Goal: Find specific page/section: Find specific page/section

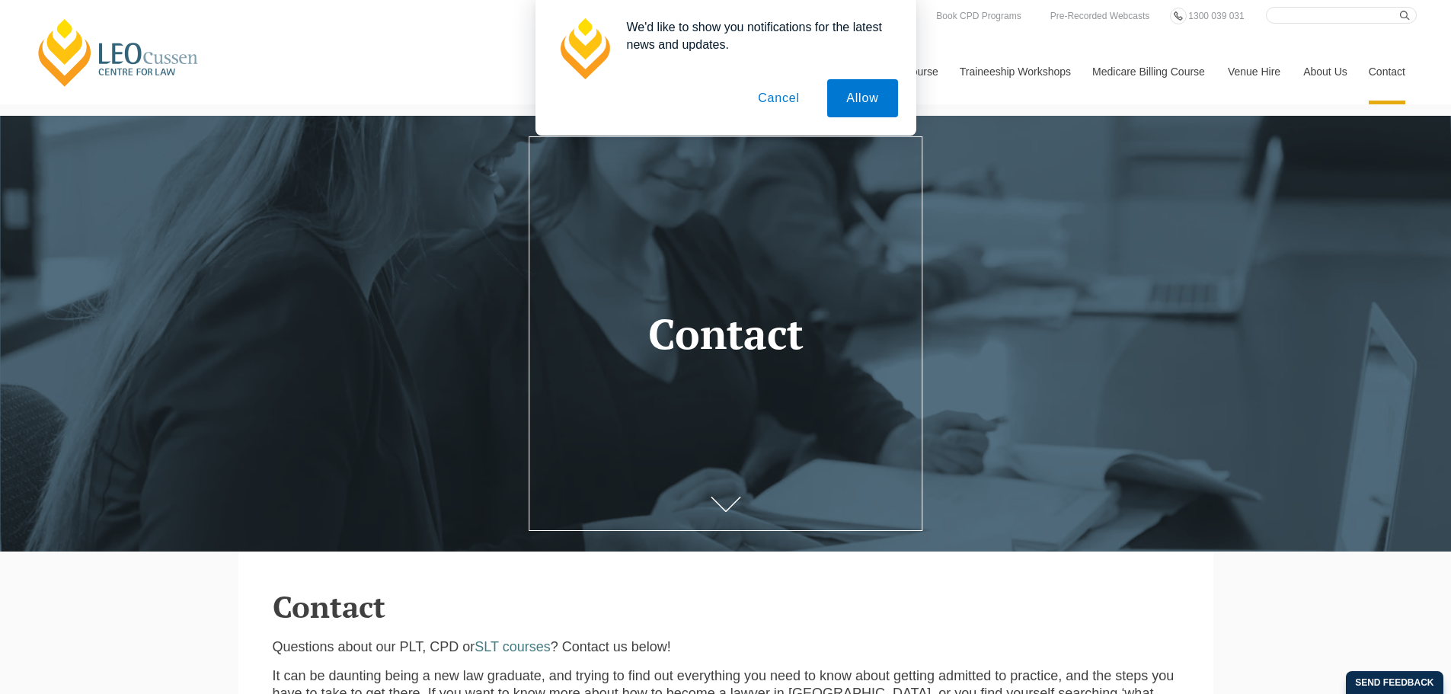
click at [773, 99] on button "Cancel" at bounding box center [779, 98] width 80 height 38
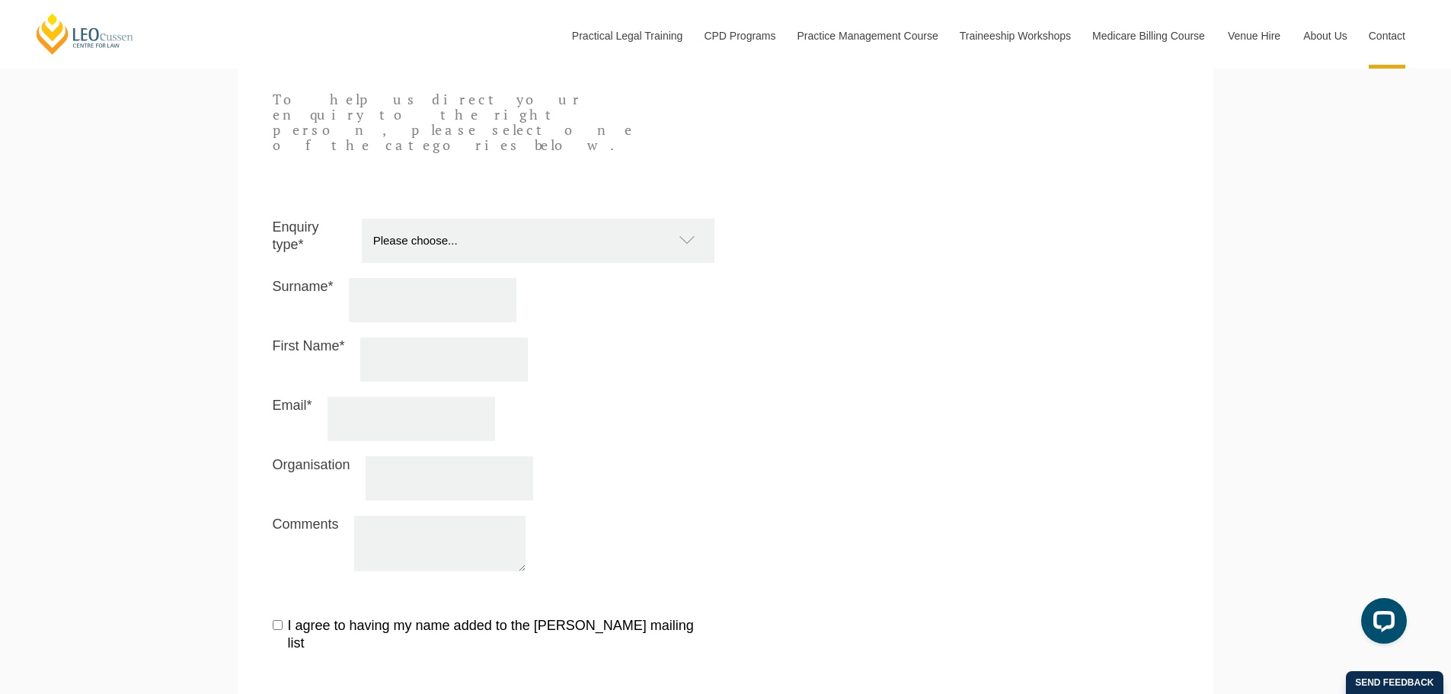
scroll to position [1752, 0]
